Goal: Check status: Check status

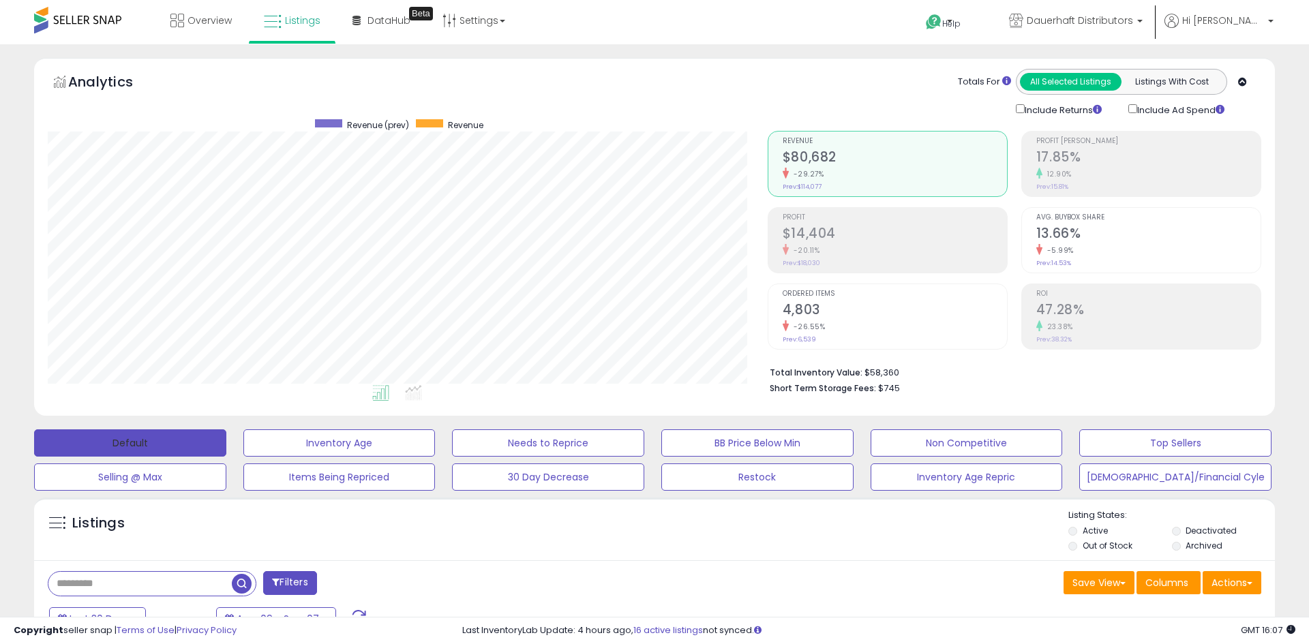
drag, startPoint x: 182, startPoint y: 440, endPoint x: 247, endPoint y: 514, distance: 98.6
click at [182, 439] on button "Default" at bounding box center [130, 443] width 192 height 27
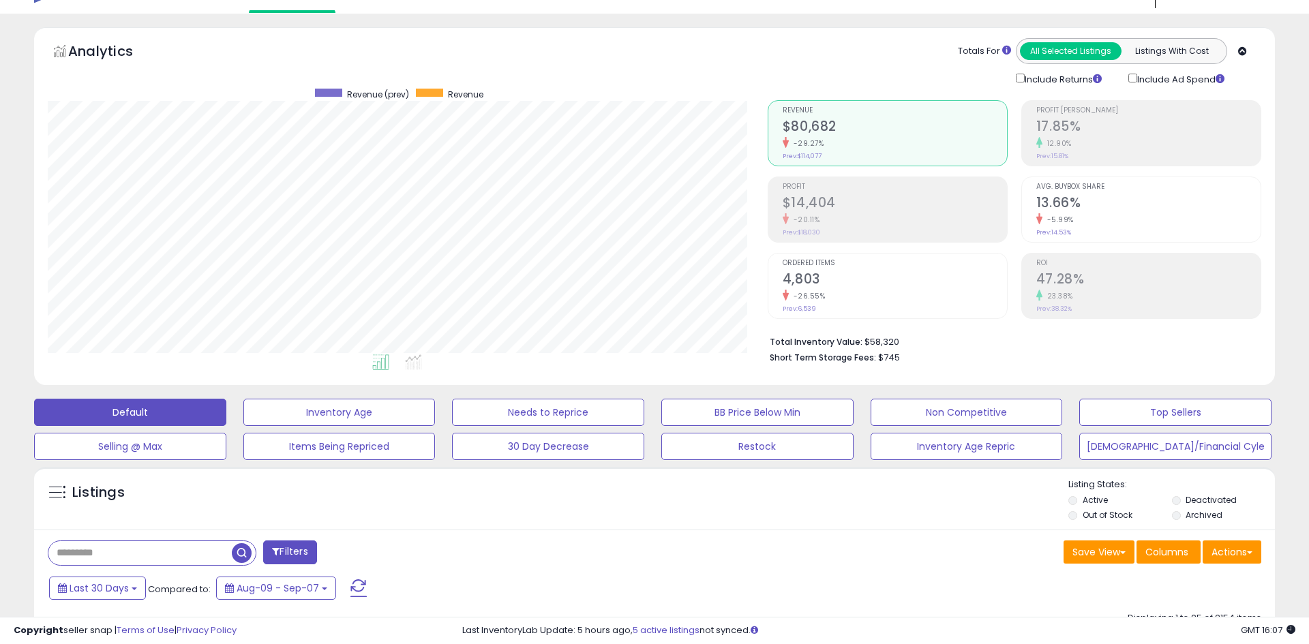
scroll to position [34, 0]
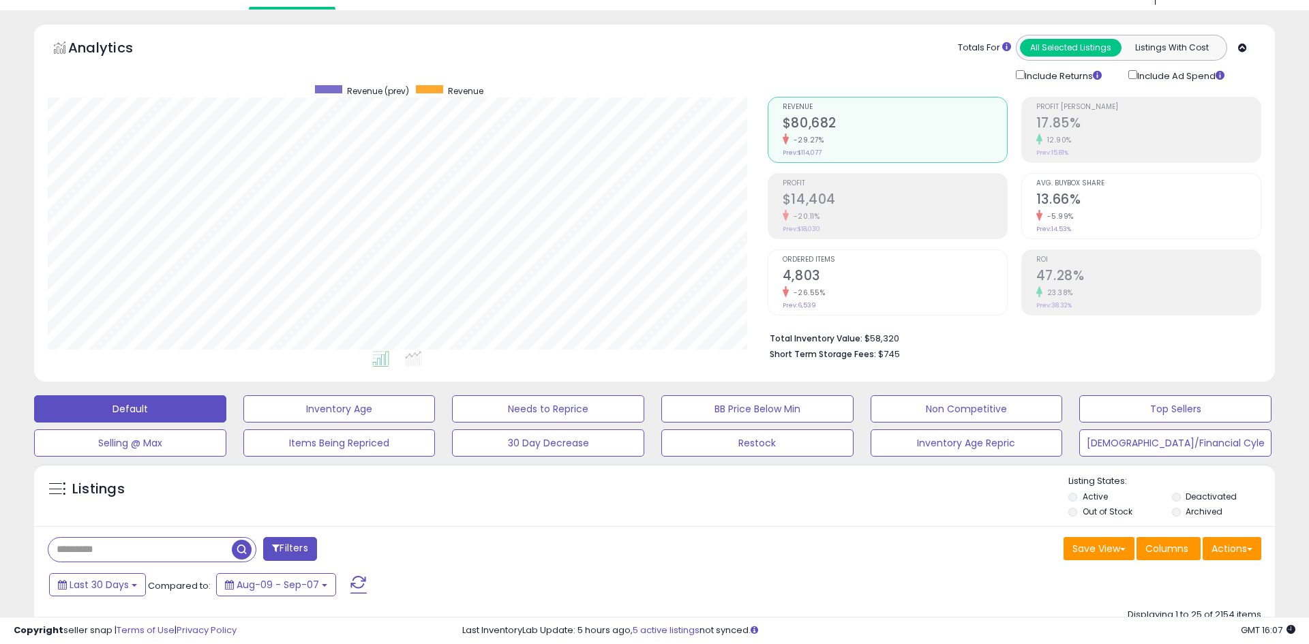
click at [822, 144] on div "-29.27%" at bounding box center [895, 140] width 224 height 13
click at [825, 272] on h2 "4,803" at bounding box center [895, 277] width 224 height 18
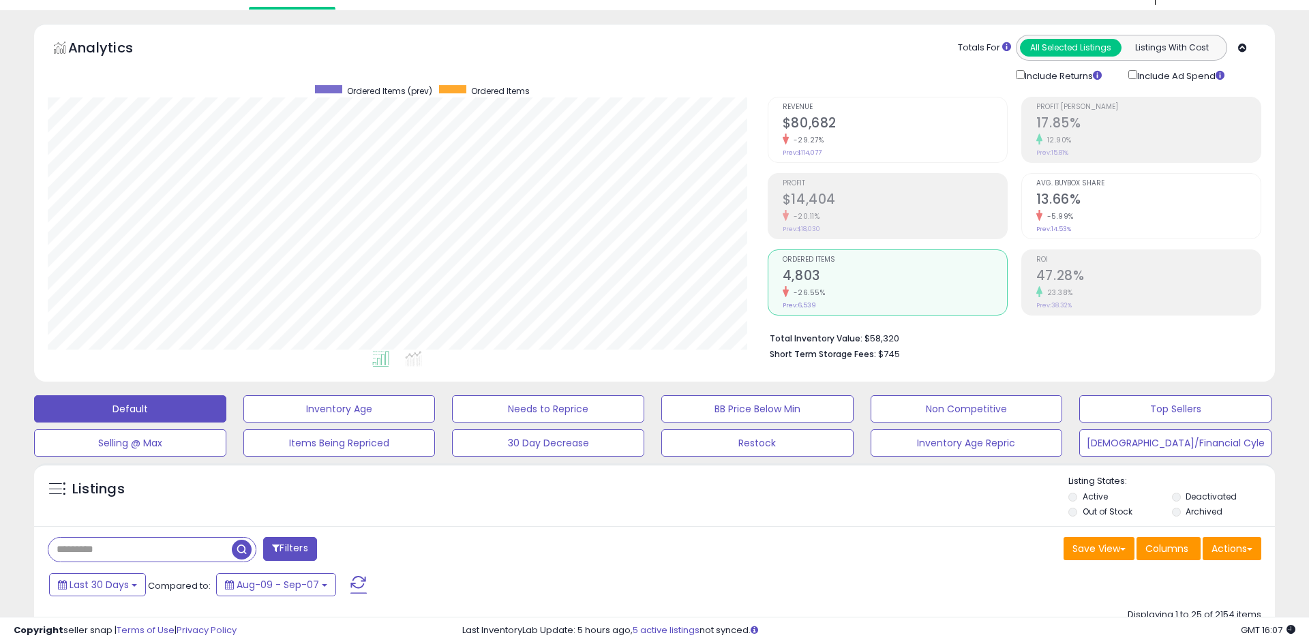
click at [858, 137] on div "-29.27%" at bounding box center [895, 140] width 224 height 13
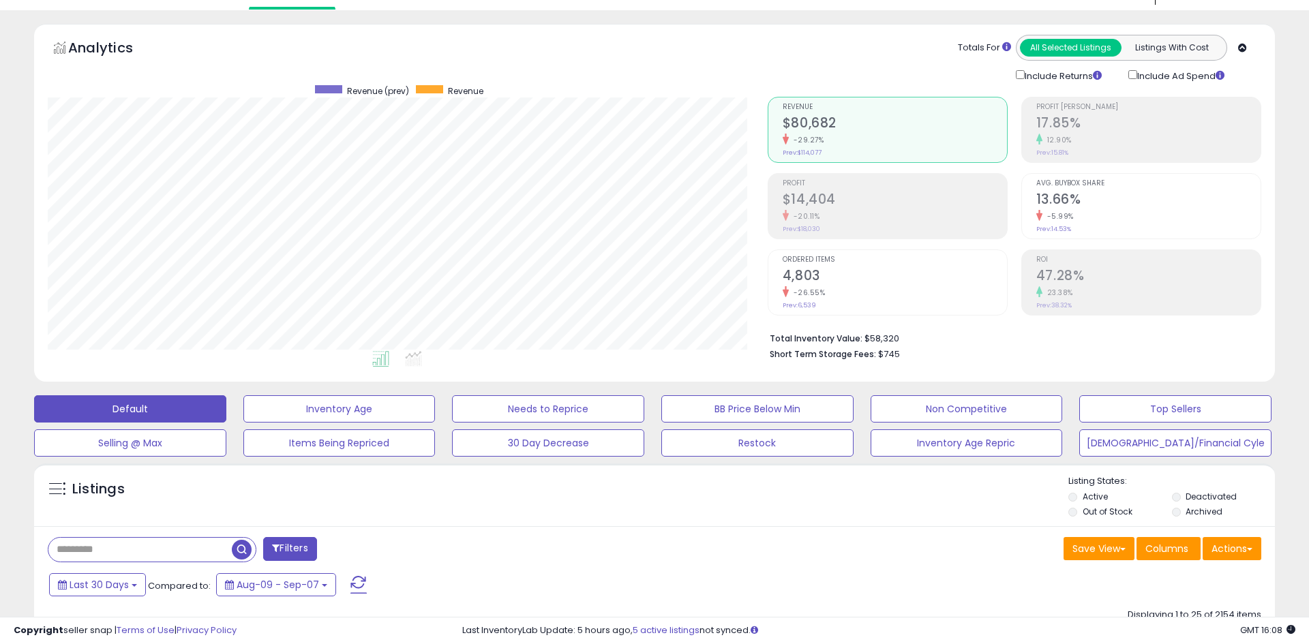
click at [835, 268] on h2 "4,803" at bounding box center [895, 277] width 224 height 18
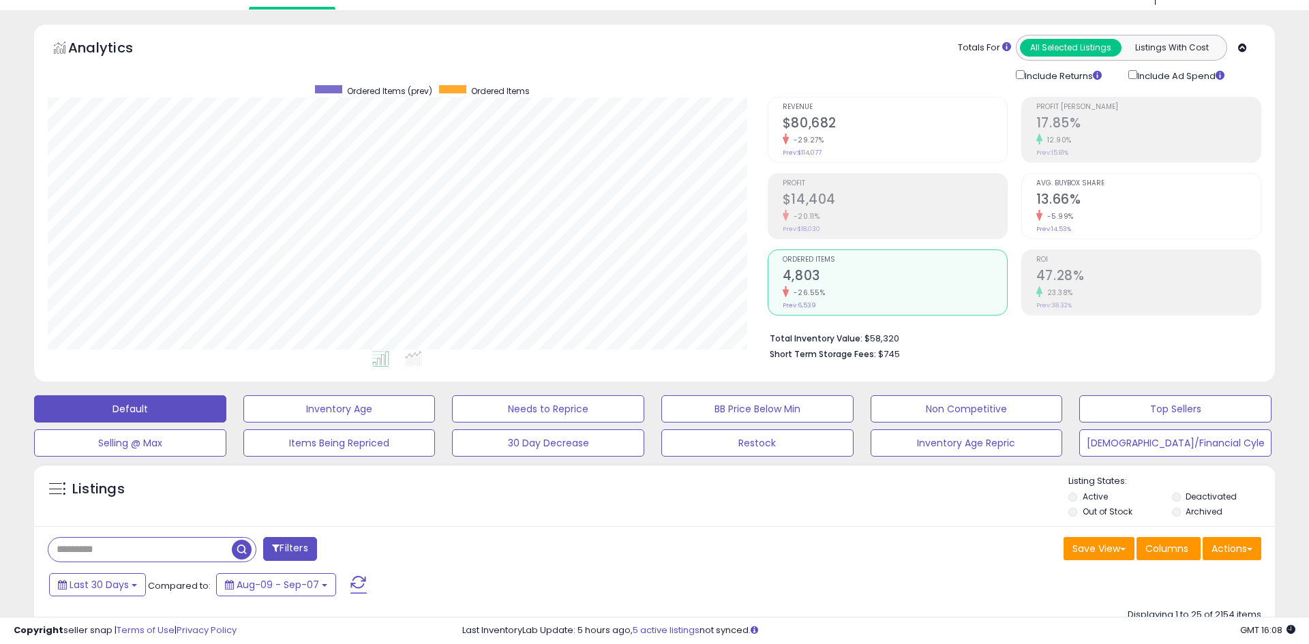
click at [838, 122] on h2 "$80,682" at bounding box center [895, 124] width 224 height 18
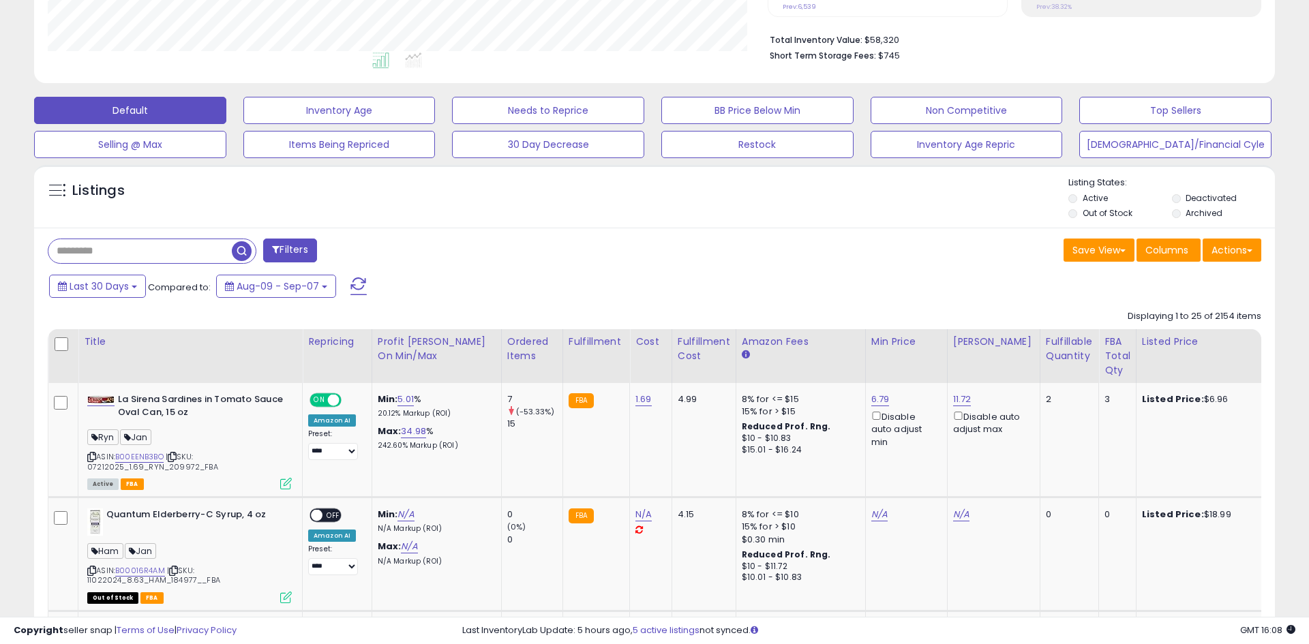
scroll to position [306, 0]
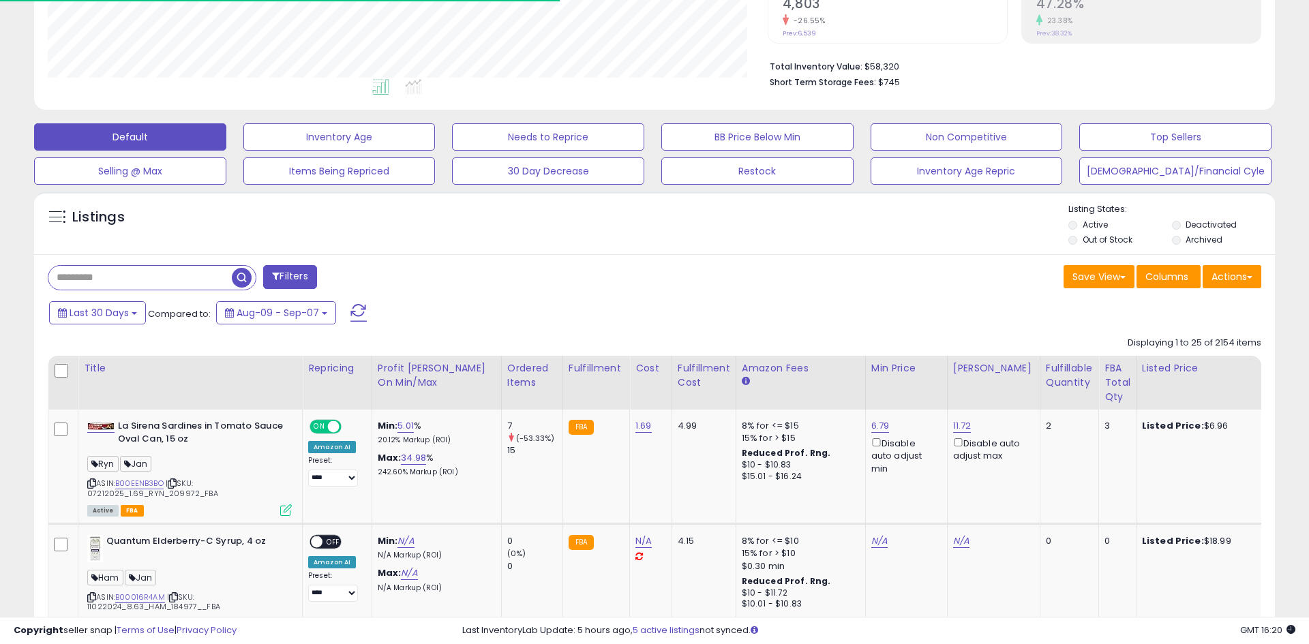
click at [164, 281] on input "text" at bounding box center [139, 278] width 183 height 24
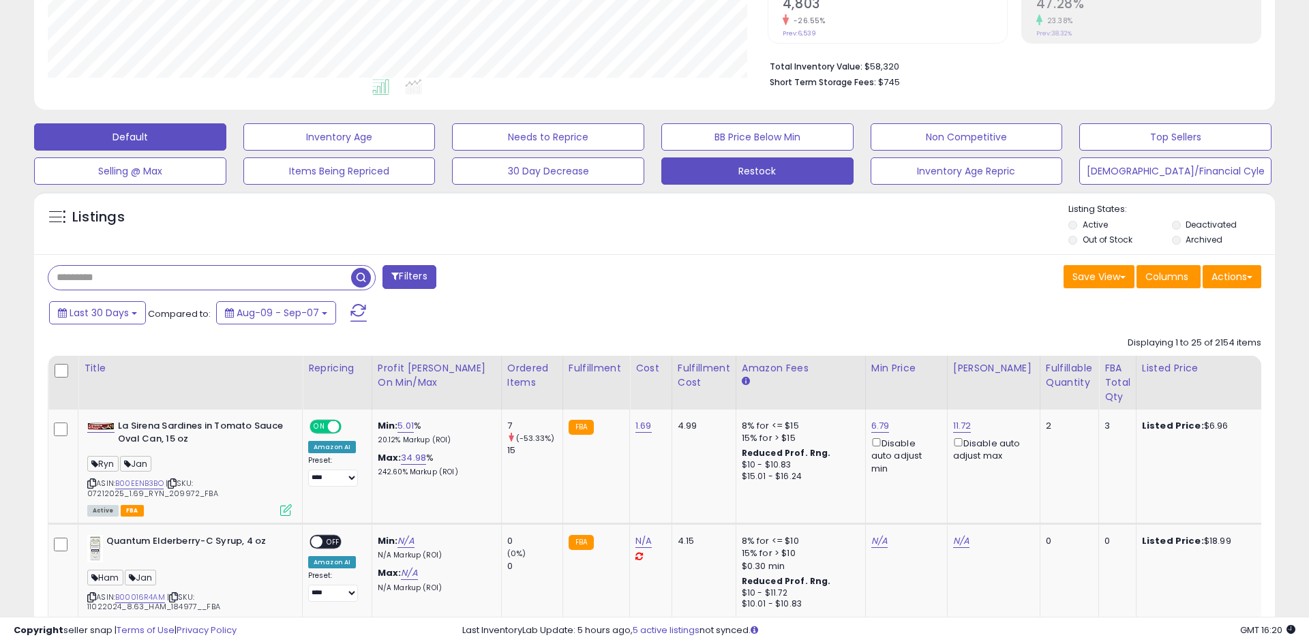
click at [775, 164] on button "Restock" at bounding box center [757, 171] width 192 height 27
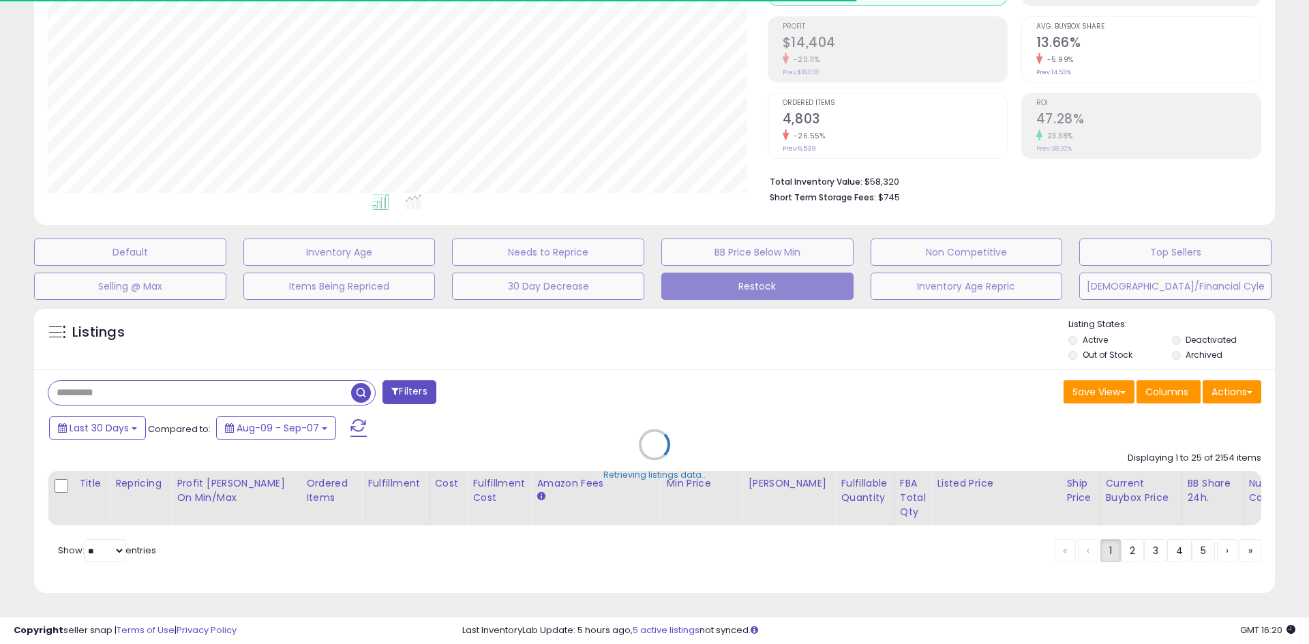
click at [158, 391] on div "Retrieving listings data.." at bounding box center [654, 455] width 1261 height 310
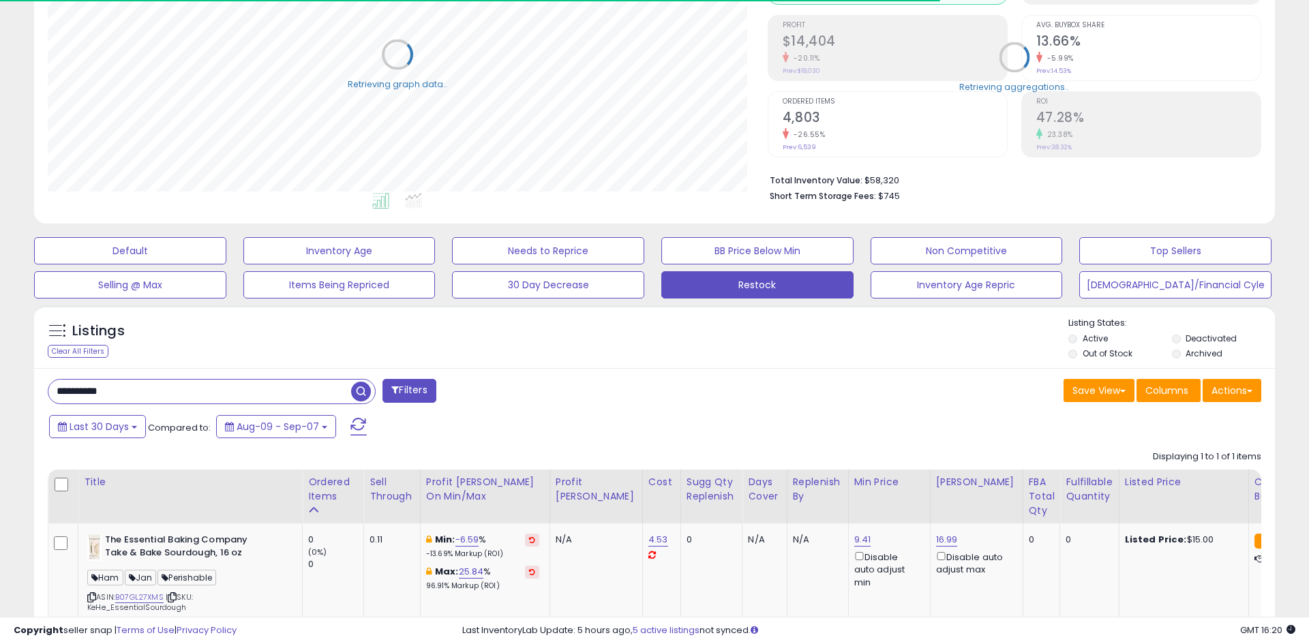
scroll to position [293, 0]
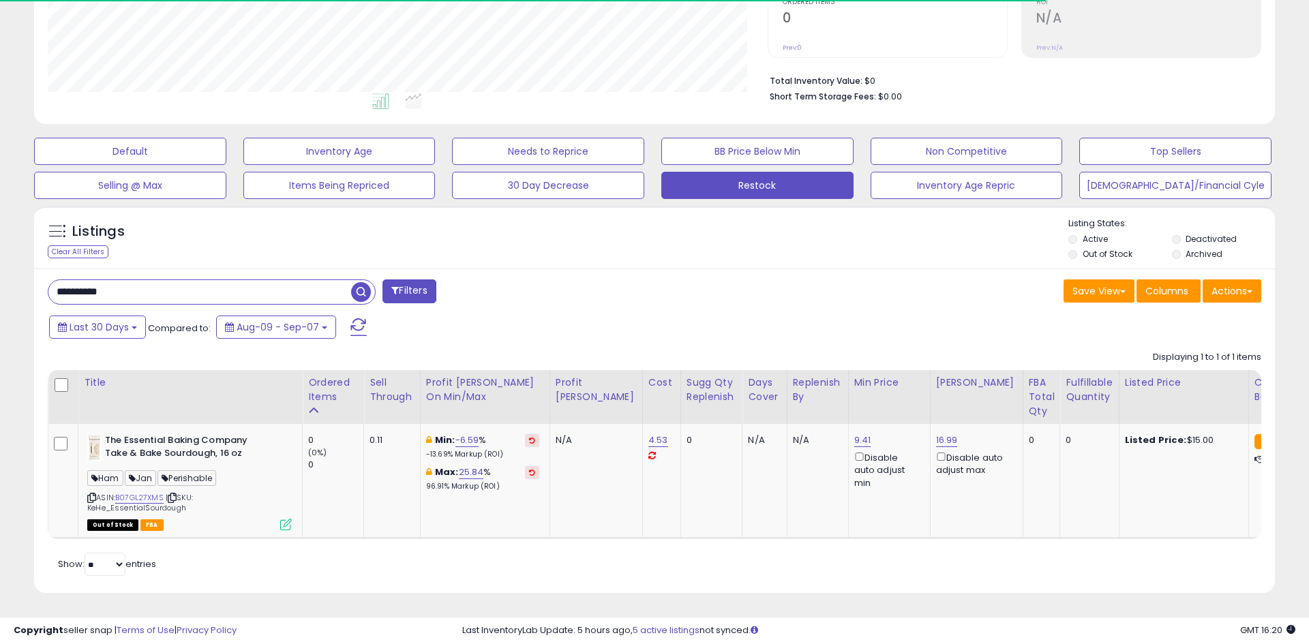
click at [163, 288] on input "**********" at bounding box center [199, 292] width 303 height 24
paste input "text"
type input "**********"
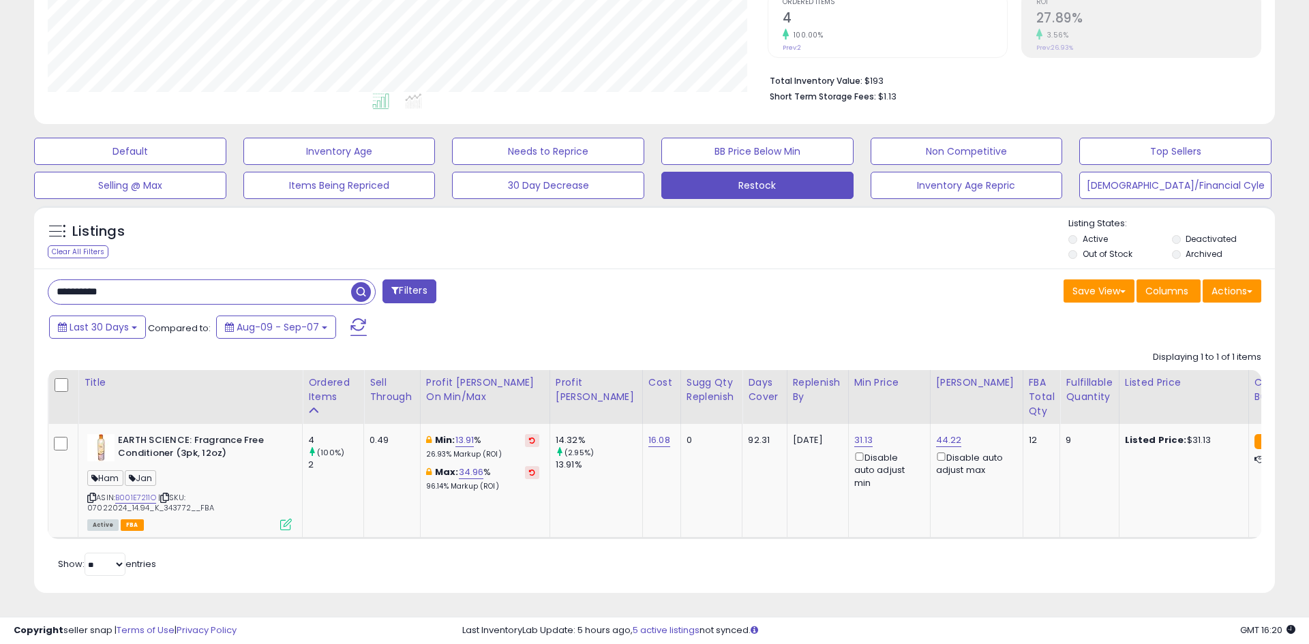
scroll to position [280, 720]
